Goal: Information Seeking & Learning: Check status

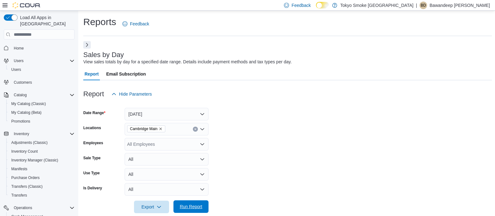
scroll to position [166, 0]
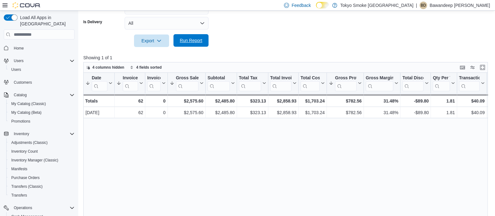
click at [204, 41] on span "Run Report" at bounding box center [191, 40] width 28 height 13
click at [195, 42] on span "Run Report" at bounding box center [191, 40] width 23 height 6
click at [190, 34] on span "Run Report" at bounding box center [191, 40] width 28 height 13
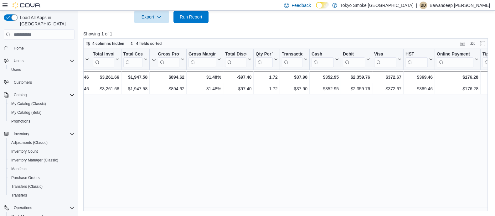
scroll to position [0, 178]
click at [184, 20] on span "Run Report" at bounding box center [191, 16] width 28 height 13
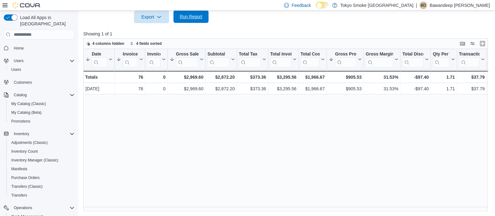
click at [203, 15] on span "Run Report" at bounding box center [191, 16] width 28 height 13
click at [196, 20] on span "Run Report" at bounding box center [191, 16] width 28 height 13
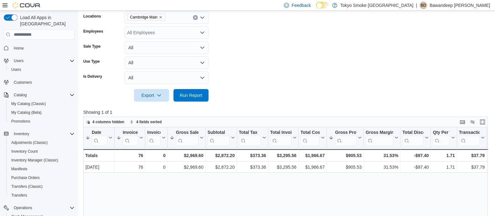
scroll to position [33, 0]
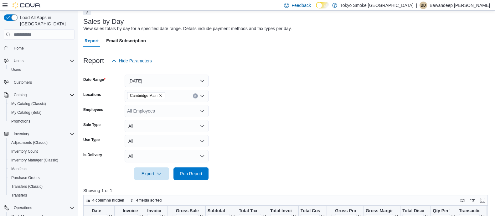
drag, startPoint x: 165, startPoint y: 67, endPoint x: 168, endPoint y: 76, distance: 9.7
click at [165, 67] on div "Report Hide Parameters Date Range Today Locations Cambridge Main Employees All …" at bounding box center [287, 207] width 408 height 320
click at [170, 87] on button "[DATE]" at bounding box center [167, 80] width 84 height 13
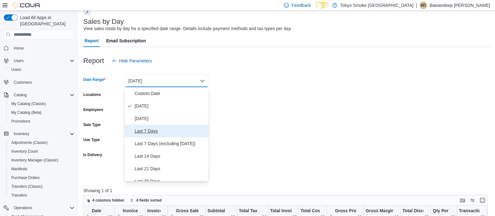
click at [155, 126] on button "Last 7 Days" at bounding box center [167, 131] width 84 height 13
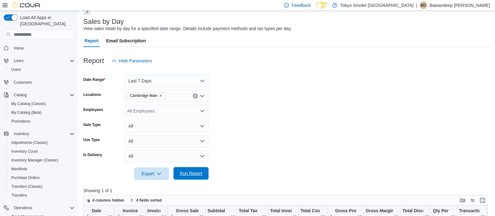
click at [193, 177] on span "Run Report" at bounding box center [191, 173] width 28 height 13
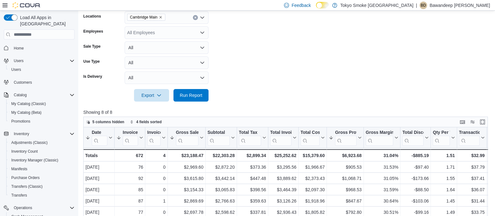
scroll to position [190, 0]
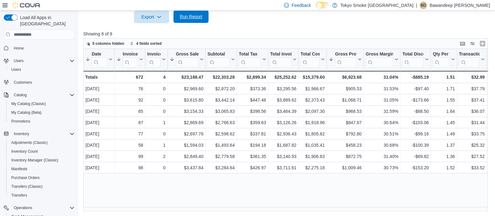
click at [193, 20] on span "Run Report" at bounding box center [191, 16] width 28 height 13
click at [19, 44] on span "Home" at bounding box center [19, 48] width 10 height 8
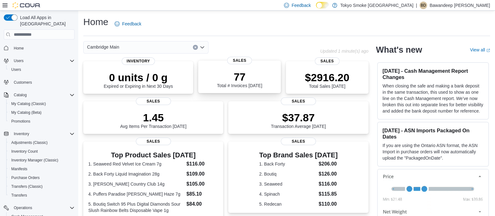
click at [223, 87] on div "77 Total # Invoices Today" at bounding box center [239, 79] width 45 height 18
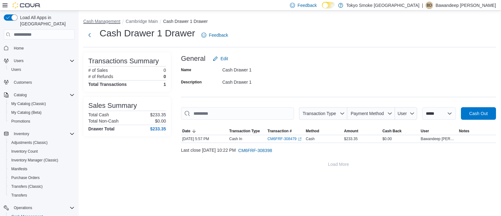
click at [102, 23] on button "Cash Management" at bounding box center [101, 21] width 37 height 5
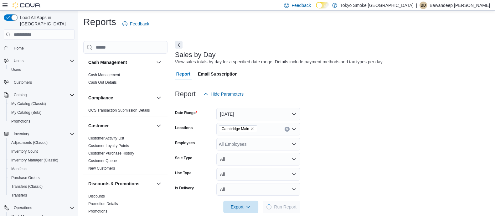
scroll to position [9, 0]
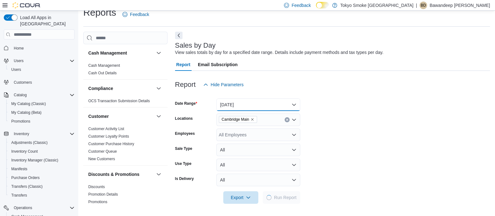
click at [242, 99] on button "[DATE]" at bounding box center [258, 104] width 84 height 13
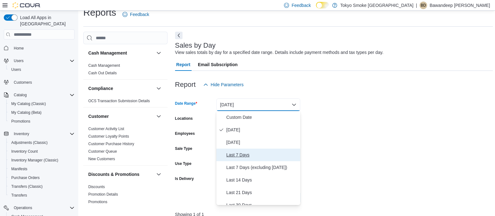
click at [238, 154] on span "Last 7 Days" at bounding box center [261, 155] width 71 height 8
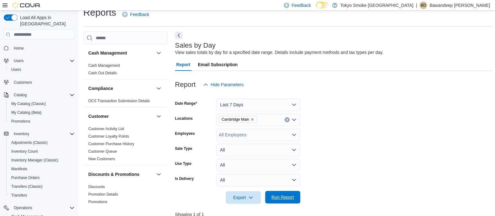
click at [284, 194] on span "Run Report" at bounding box center [283, 197] width 28 height 13
click at [179, 33] on button "Next" at bounding box center [179, 35] width 8 height 8
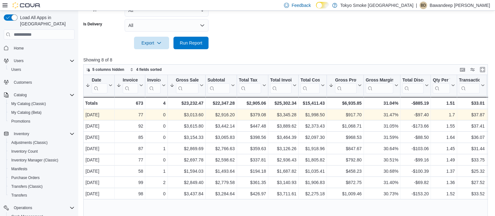
scroll to position [190, 0]
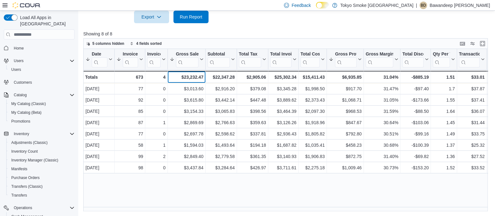
click at [186, 75] on div "$23,232.47" at bounding box center [187, 77] width 34 height 8
click at [186, 80] on div "$23,232.47" at bounding box center [187, 77] width 34 height 8
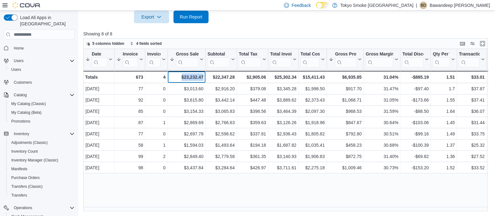
click at [186, 80] on div "$23,232.47" at bounding box center [187, 77] width 34 height 8
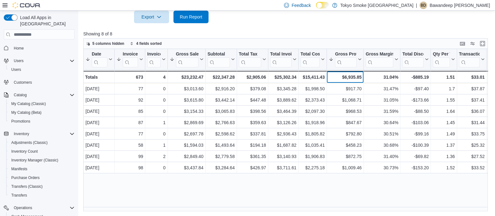
click at [353, 77] on div "$6,935.85" at bounding box center [345, 77] width 33 height 8
click at [299, 34] on p "Showing 8 of 8" at bounding box center [287, 34] width 408 height 6
click at [250, 25] on div at bounding box center [287, 27] width 408 height 8
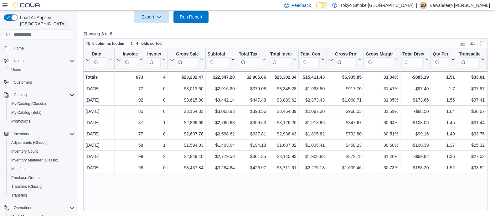
drag, startPoint x: 265, startPoint y: 34, endPoint x: 264, endPoint y: 49, distance: 14.5
click at [264, 43] on div "Showing 8 of 8 5 columns hidden 4 fields sorted Date Sorted by Gross Sales, des…" at bounding box center [287, 121] width 408 height 180
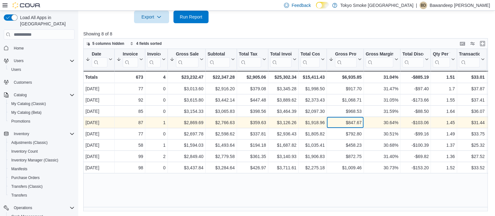
click at [345, 121] on div "$847.67" at bounding box center [345, 123] width 33 height 8
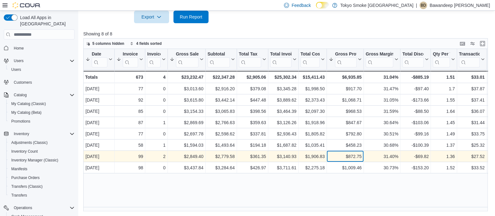
click at [358, 157] on div "$872.75" at bounding box center [345, 157] width 33 height 8
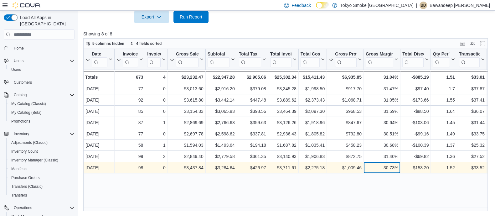
click at [366, 168] on div "30.73%" at bounding box center [382, 168] width 33 height 8
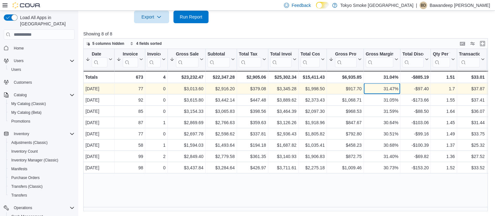
click at [391, 92] on div "31.47% - Gross Margin, column 10, row 1" at bounding box center [382, 88] width 37 height 11
click at [391, 91] on div "31.47%" at bounding box center [382, 89] width 33 height 8
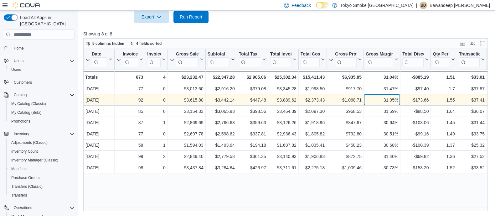
click at [390, 96] on div "31.05%" at bounding box center [382, 100] width 33 height 8
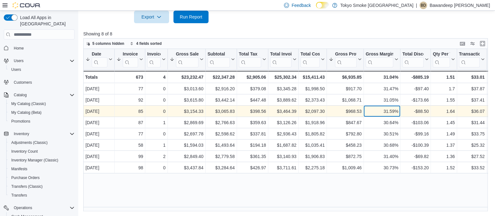
click at [394, 110] on div "31.59%" at bounding box center [382, 112] width 33 height 8
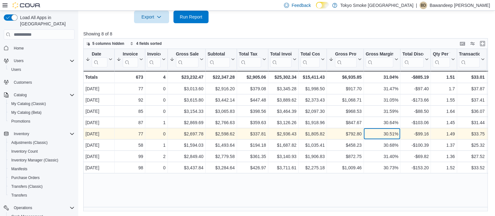
click at [397, 129] on div "30.51% - Gross Margin, column 10, row 5" at bounding box center [382, 133] width 37 height 11
click at [396, 137] on div "30.51% - Gross Margin, column 10, row 5" at bounding box center [382, 133] width 37 height 11
click at [396, 138] on div "30.51% - Gross Margin, column 10, row 5" at bounding box center [382, 133] width 37 height 11
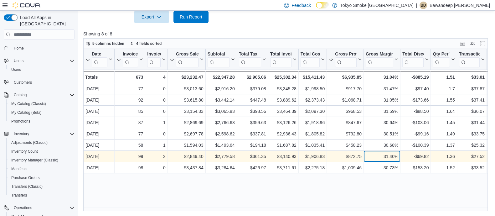
click at [396, 155] on div "31.40%" at bounding box center [382, 157] width 33 height 8
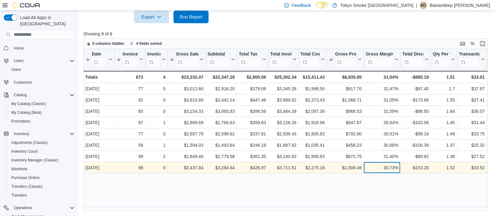
click at [394, 162] on div "30.73% - Gross Margin, column 10, row 8" at bounding box center [382, 167] width 37 height 11
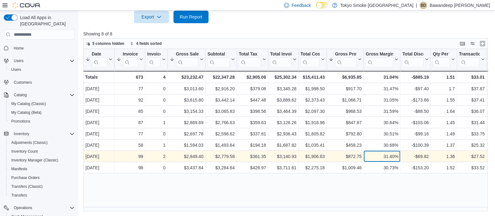
click at [393, 157] on div "31.40%" at bounding box center [382, 157] width 33 height 8
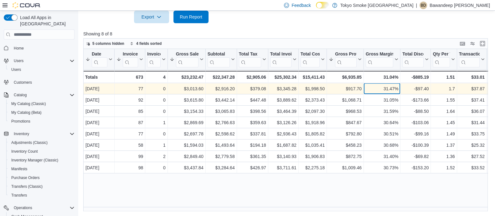
click at [394, 86] on div "31.47%" at bounding box center [382, 89] width 33 height 8
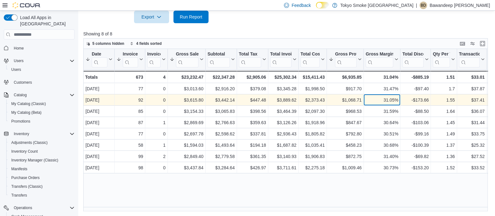
click at [393, 100] on div "31.05%" at bounding box center [382, 100] width 33 height 8
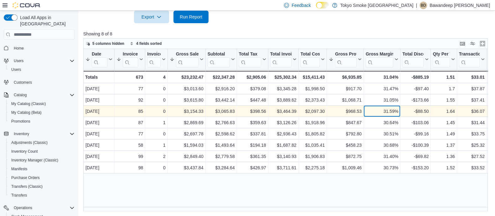
click at [393, 110] on div "31.59%" at bounding box center [382, 112] width 33 height 8
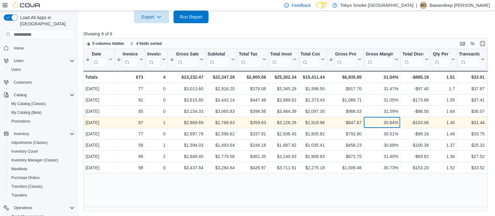
click at [398, 121] on div "30.64%" at bounding box center [382, 123] width 33 height 8
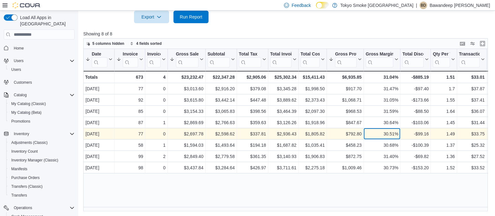
click at [388, 138] on div "30.51% - Gross Margin, column 10, row 5" at bounding box center [382, 133] width 37 height 11
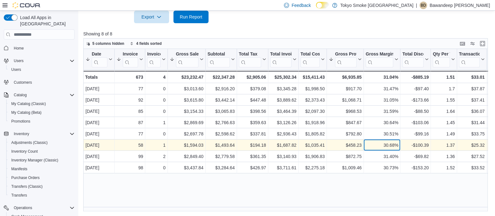
click at [391, 147] on div "30.68%" at bounding box center [382, 145] width 33 height 8
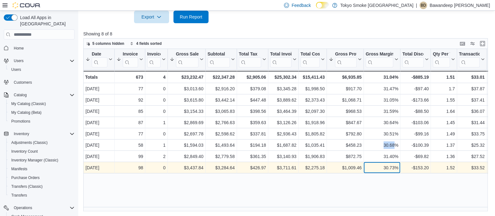
click at [391, 164] on div "30.73%" at bounding box center [382, 168] width 33 height 8
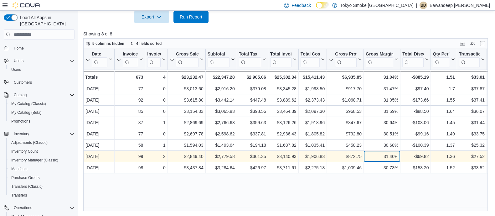
click at [388, 153] on div "31.40%" at bounding box center [382, 157] width 33 height 8
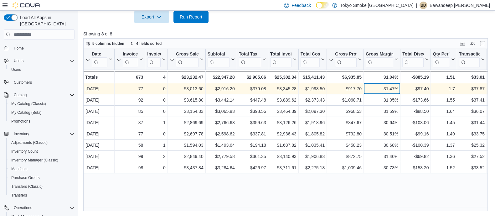
click at [390, 87] on div "31.47%" at bounding box center [382, 89] width 33 height 8
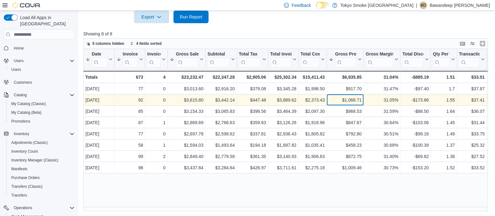
click at [350, 100] on div "$1,068.71" at bounding box center [345, 100] width 33 height 8
click at [354, 98] on div "$1,068.71" at bounding box center [345, 100] width 33 height 8
click at [355, 98] on div "$1,068.71" at bounding box center [345, 100] width 33 height 8
click at [357, 96] on div "$1,068.71" at bounding box center [345, 100] width 33 height 8
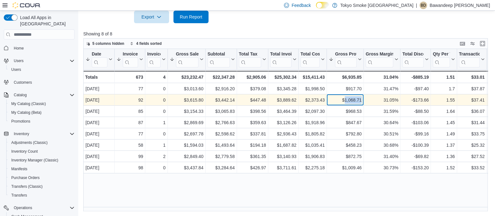
click at [356, 98] on div "$1,068.71" at bounding box center [345, 100] width 33 height 8
click at [360, 99] on div "$1,068.71" at bounding box center [345, 100] width 33 height 8
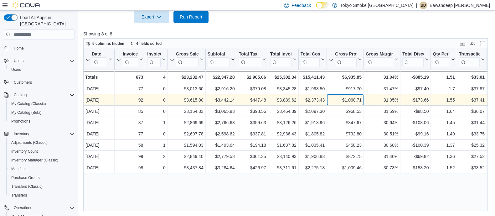
click at [360, 99] on div "$1,068.71" at bounding box center [345, 100] width 33 height 8
click at [197, 100] on div "$3,615.80" at bounding box center [187, 100] width 34 height 8
click at [341, 100] on div "$1,068.71" at bounding box center [345, 100] width 33 height 8
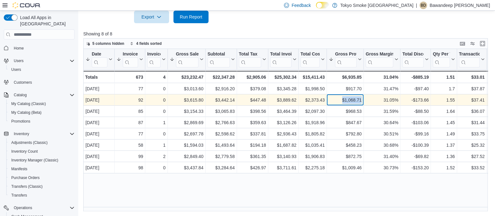
click at [341, 100] on div "$1,068.71" at bounding box center [345, 100] width 33 height 8
click at [193, 101] on div "$3,615.80" at bounding box center [187, 100] width 34 height 8
click at [190, 101] on div "$3,615.80" at bounding box center [187, 100] width 34 height 8
drag, startPoint x: 185, startPoint y: 102, endPoint x: 203, endPoint y: 99, distance: 18.7
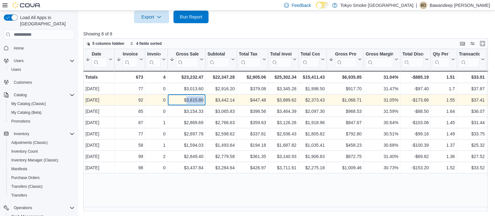
click at [203, 99] on div "$3,615.80 - Gross Sales, column 4, row 2" at bounding box center [187, 100] width 38 height 11
click at [349, 100] on div "$1,068.71" at bounding box center [345, 100] width 33 height 8
click at [340, 100] on div "$1,068.71" at bounding box center [345, 100] width 33 height 8
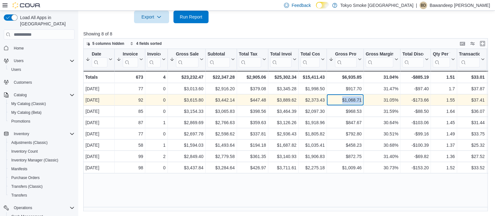
drag, startPoint x: 340, startPoint y: 100, endPoint x: 362, endPoint y: 99, distance: 21.9
click at [362, 99] on div "$1,068.71 - Gross Profit, column 9, row 2" at bounding box center [345, 100] width 37 height 11
drag, startPoint x: 362, startPoint y: 99, endPoint x: 345, endPoint y: 100, distance: 17.2
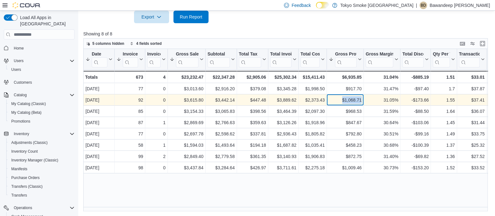
click at [345, 100] on div "$1,068.71 - Gross Profit, column 9, row 2" at bounding box center [345, 100] width 37 height 11
click at [354, 101] on div "$1,068.71" at bounding box center [345, 100] width 33 height 8
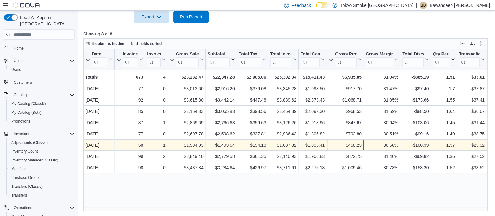
click at [354, 145] on div "$458.23" at bounding box center [345, 145] width 33 height 8
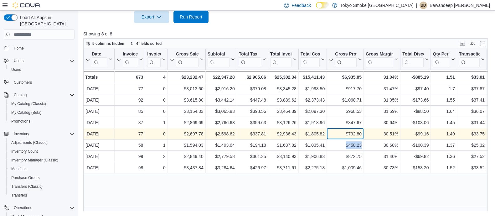
click at [357, 134] on div "$792.80" at bounding box center [345, 134] width 33 height 8
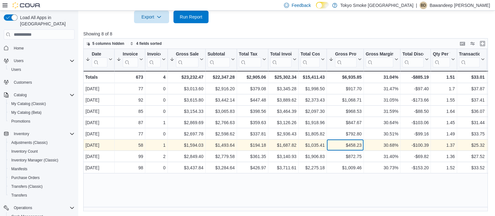
click at [362, 145] on div "$458.23 - Gross Profit, column 9, row 6" at bounding box center [345, 145] width 37 height 11
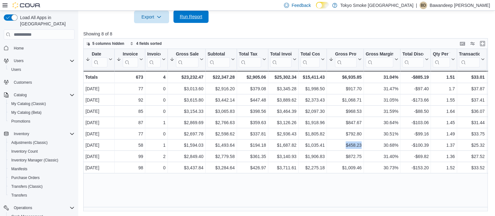
click at [204, 16] on span "Run Report" at bounding box center [191, 16] width 28 height 13
click at [20, 44] on span "Home" at bounding box center [19, 48] width 10 height 8
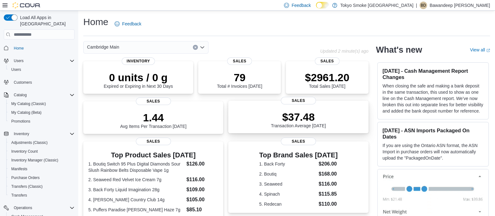
click at [326, 113] on p "$37.48" at bounding box center [298, 116] width 55 height 13
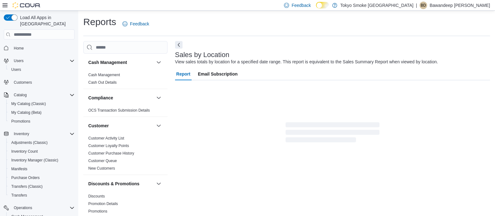
scroll to position [156, 0]
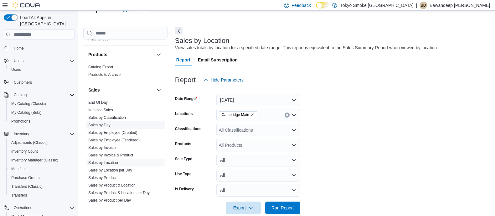
scroll to position [441, 0]
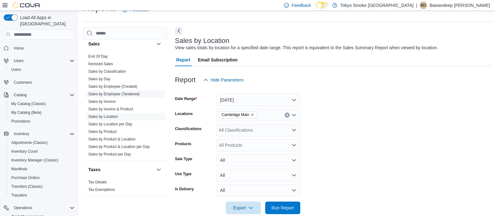
click at [105, 94] on link "Sales by Employee (Tendered)" at bounding box center [113, 94] width 51 height 4
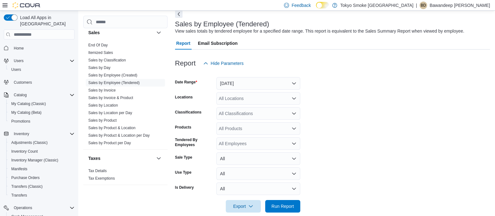
scroll to position [40, 0]
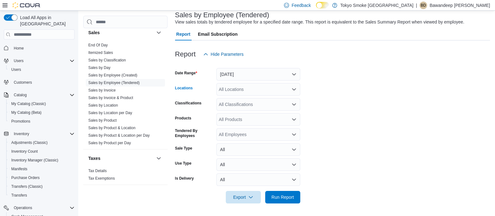
click at [225, 87] on div "All Locations" at bounding box center [258, 89] width 84 height 13
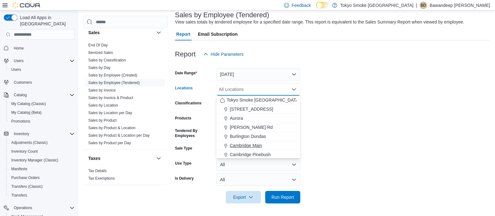
click at [237, 146] on span "Cambridge Main" at bounding box center [246, 145] width 32 height 6
click at [340, 144] on form "Date Range Yesterday Locations Cambridge Main Combo box. Selected. Cambridge Ma…" at bounding box center [332, 131] width 315 height 143
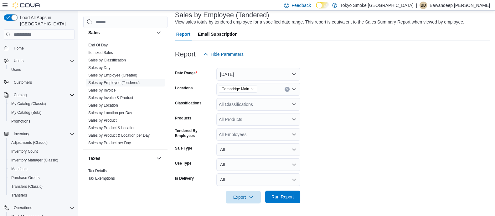
click at [282, 197] on span "Run Report" at bounding box center [282, 196] width 23 height 6
click at [260, 73] on button "[DATE]" at bounding box center [258, 74] width 84 height 13
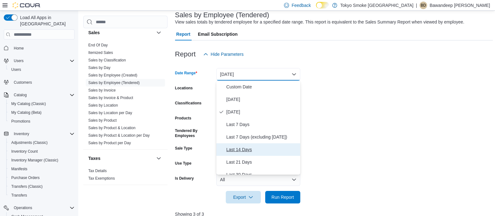
click at [275, 149] on span "Last 14 Days" at bounding box center [261, 150] width 71 height 8
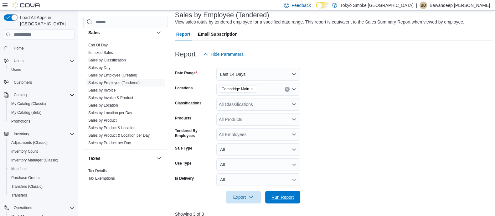
drag, startPoint x: 279, startPoint y: 196, endPoint x: 280, endPoint y: 189, distance: 6.3
click at [279, 196] on span "Run Report" at bounding box center [282, 197] width 23 height 6
